Goal: Task Accomplishment & Management: Manage account settings

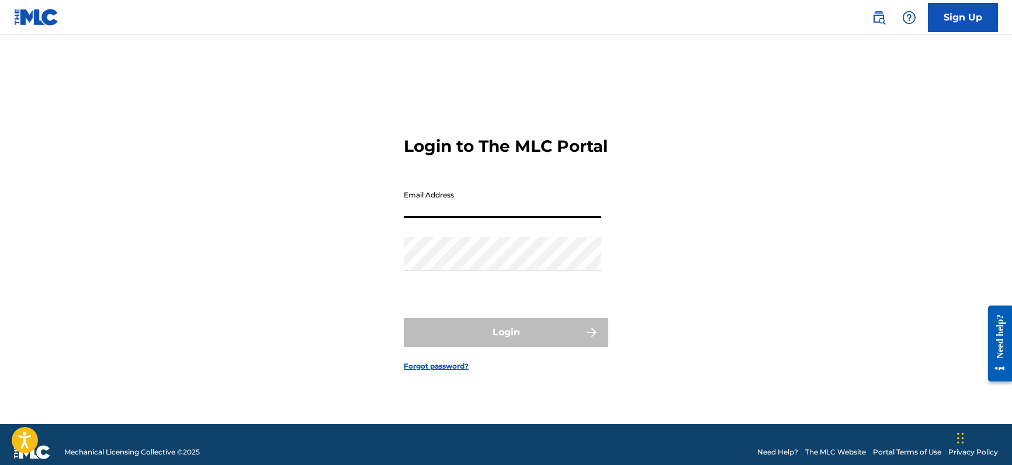
click at [457, 215] on input "Email Address" at bounding box center [502, 201] width 197 height 33
type input "[PERSON_NAME][EMAIL_ADDRESS][DOMAIN_NAME]"
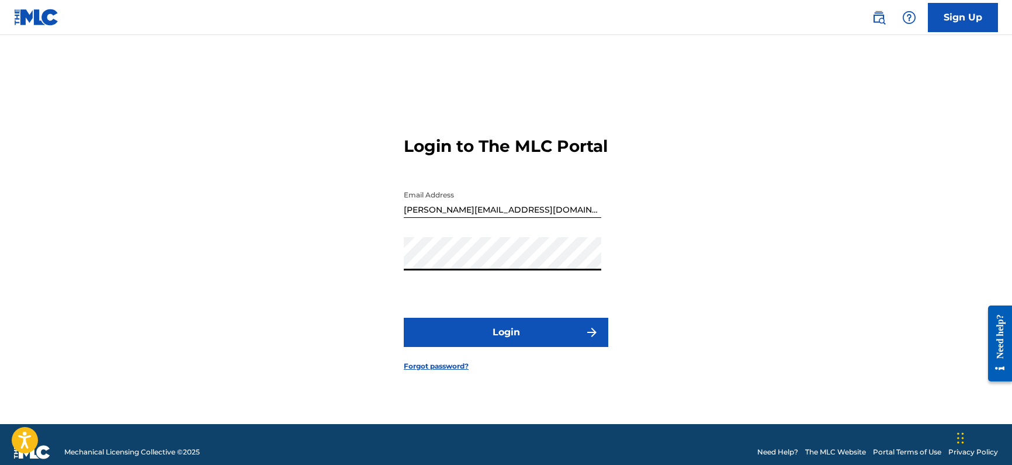
click at [518, 346] on button "Login" at bounding box center [506, 332] width 204 height 29
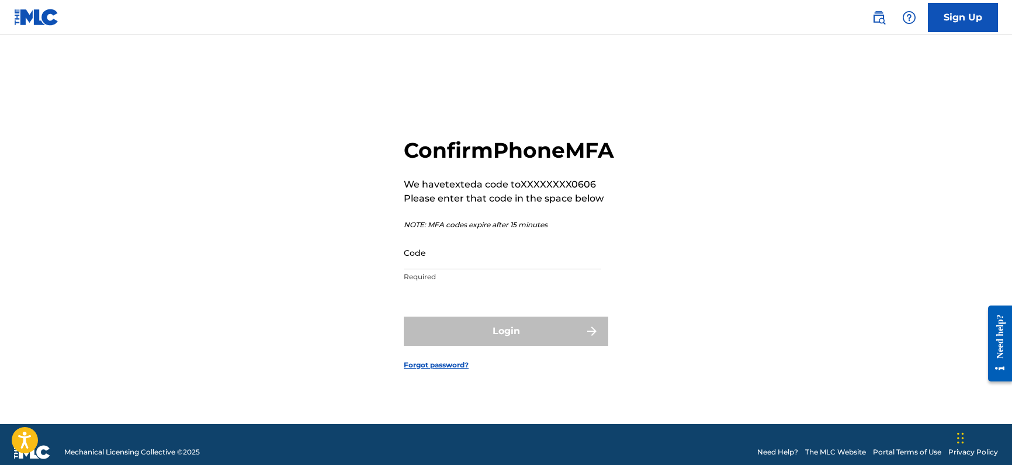
click at [445, 269] on input "Code" at bounding box center [502, 252] width 197 height 33
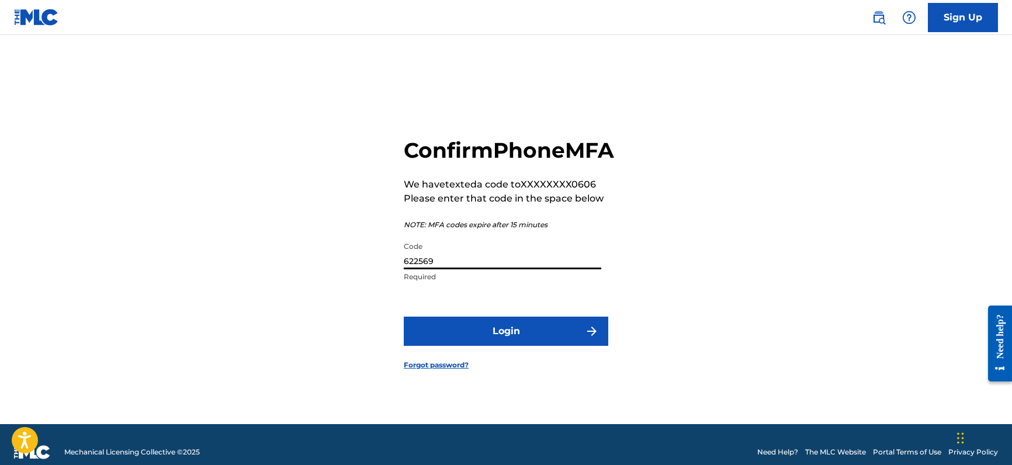
type input "622569"
click at [528, 346] on button "Login" at bounding box center [506, 331] width 204 height 29
